Goal: Transaction & Acquisition: Book appointment/travel/reservation

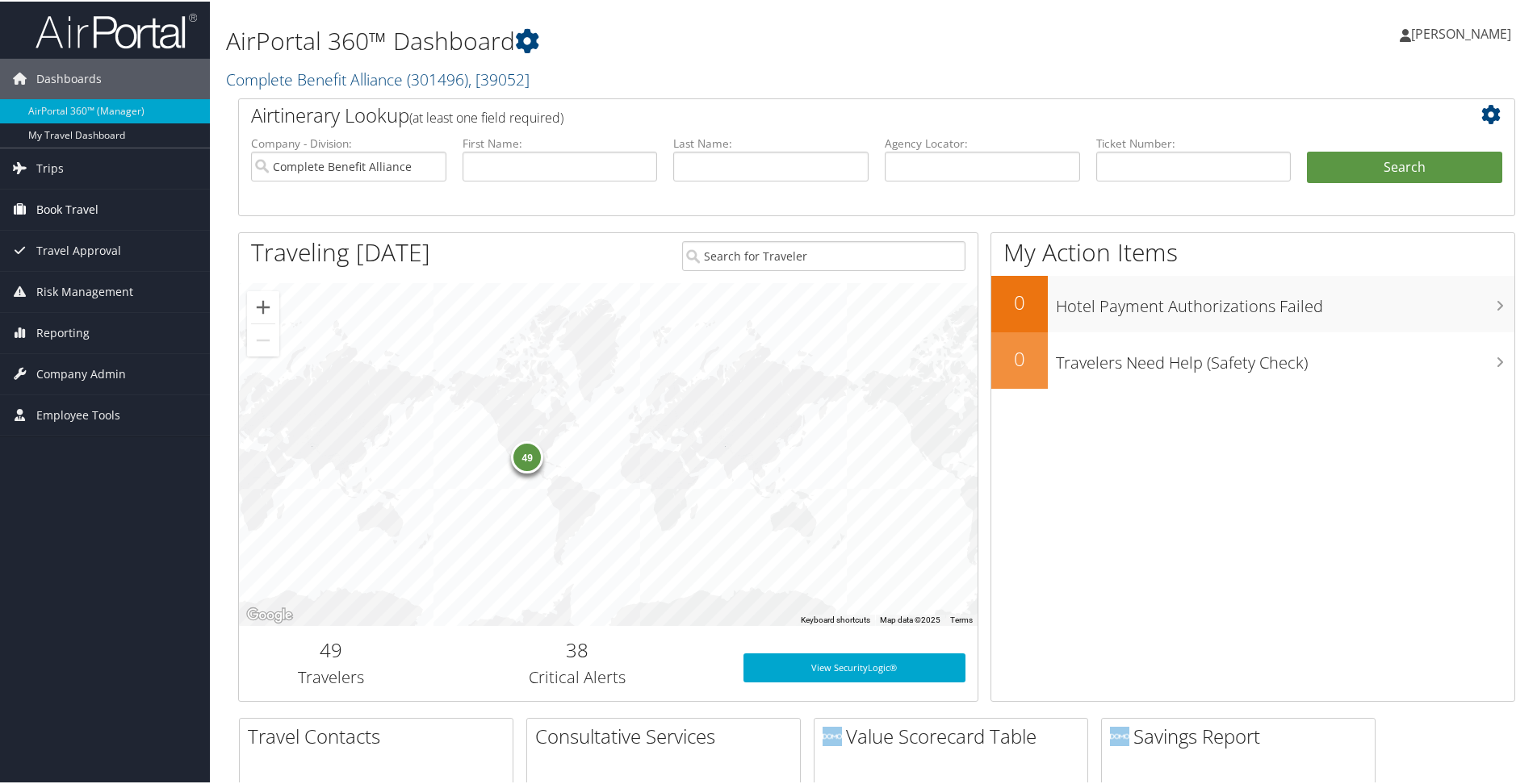
click at [97, 212] on span "Book Travel" at bounding box center [67, 208] width 62 height 40
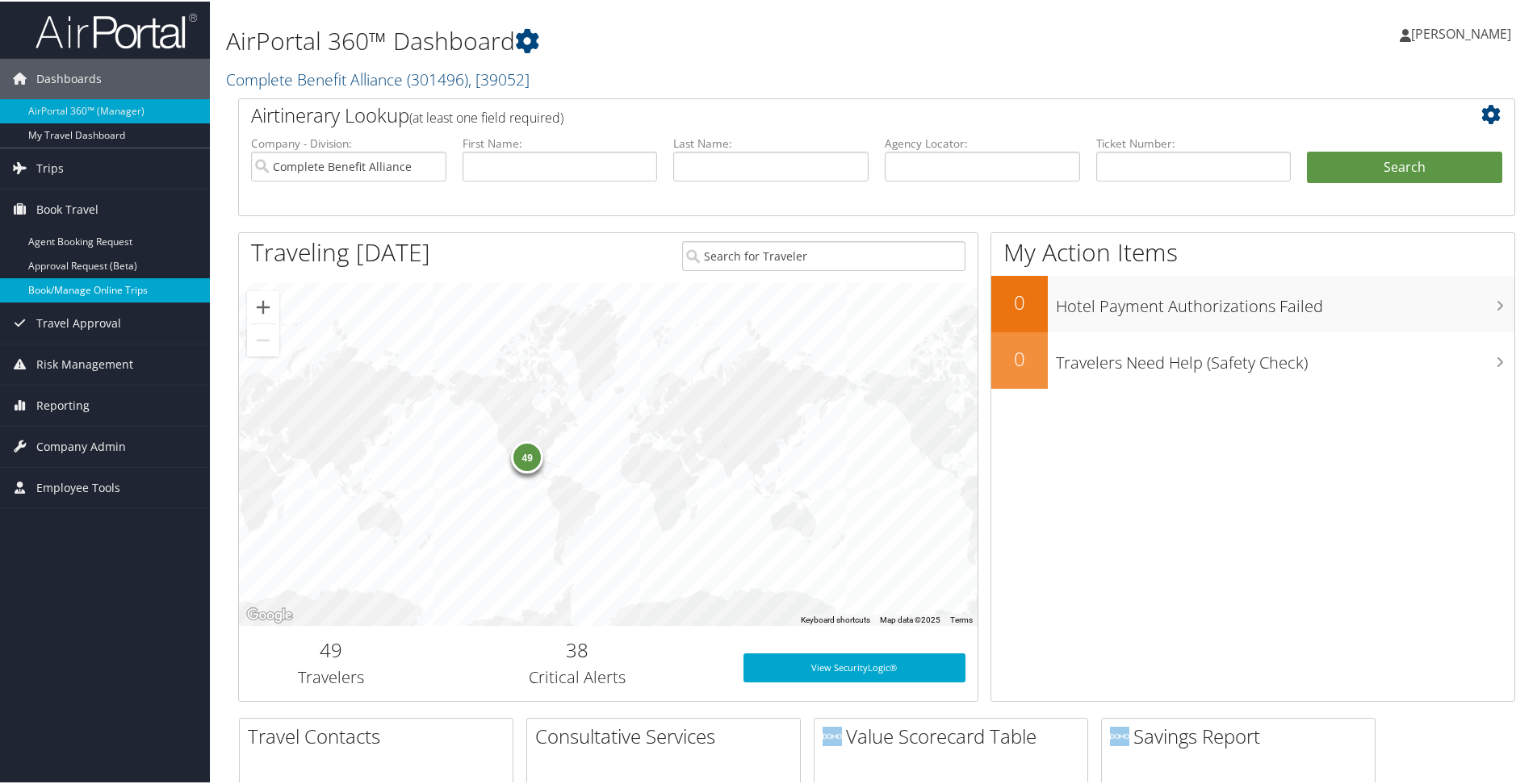
click at [112, 290] on link "Book/Manage Online Trips" at bounding box center [105, 289] width 210 height 25
